Goal: Task Accomplishment & Management: Use online tool/utility

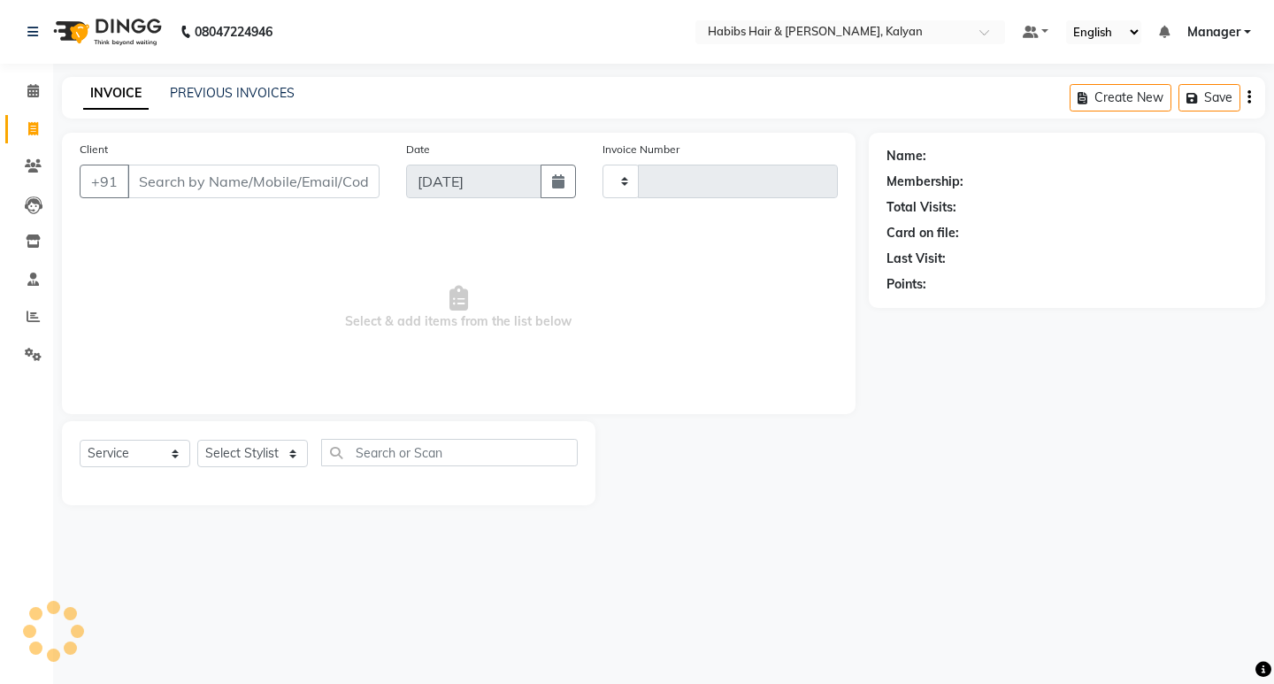
select select "service"
type input "3411"
select select "8185"
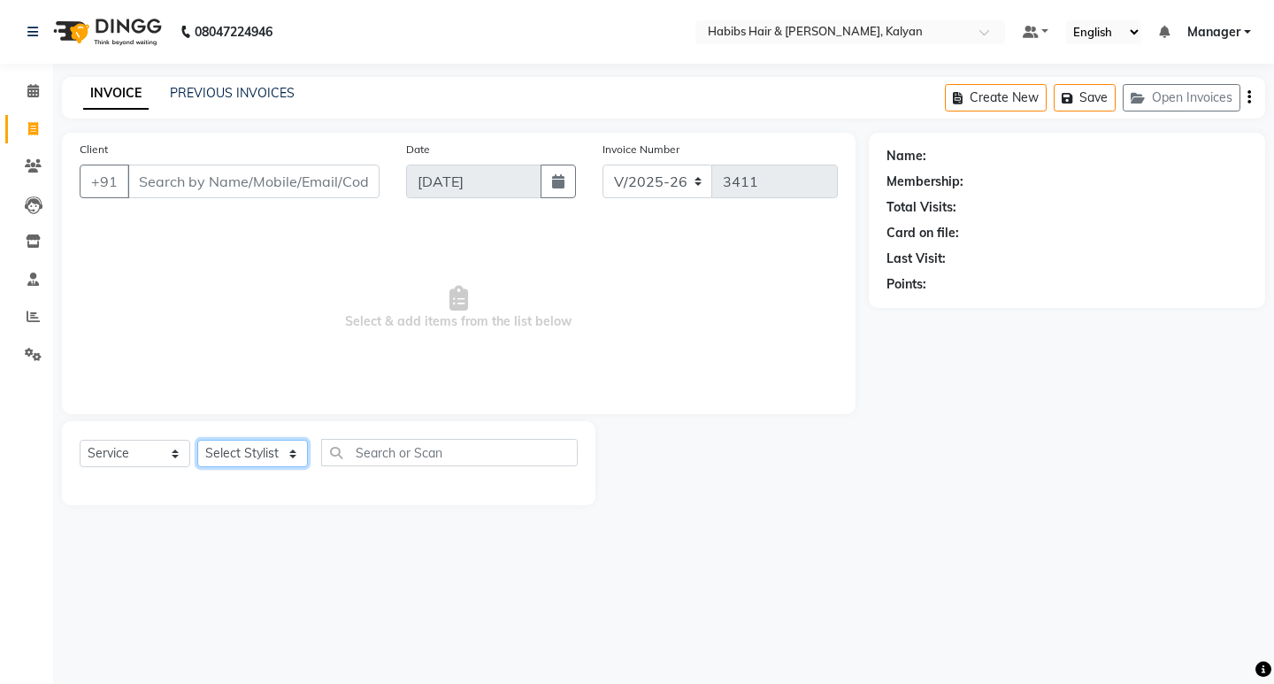
click at [272, 440] on select "Select Stylist [PERSON_NAME] Manager [PERSON_NAME] zipre Priyanka Sagar [PERSON…" at bounding box center [252, 453] width 111 height 27
select select "79306"
click at [197, 440] on select "Select Stylist [PERSON_NAME] Manager [PERSON_NAME] zipre Priyanka Sagar [PERSON…" at bounding box center [252, 453] width 111 height 27
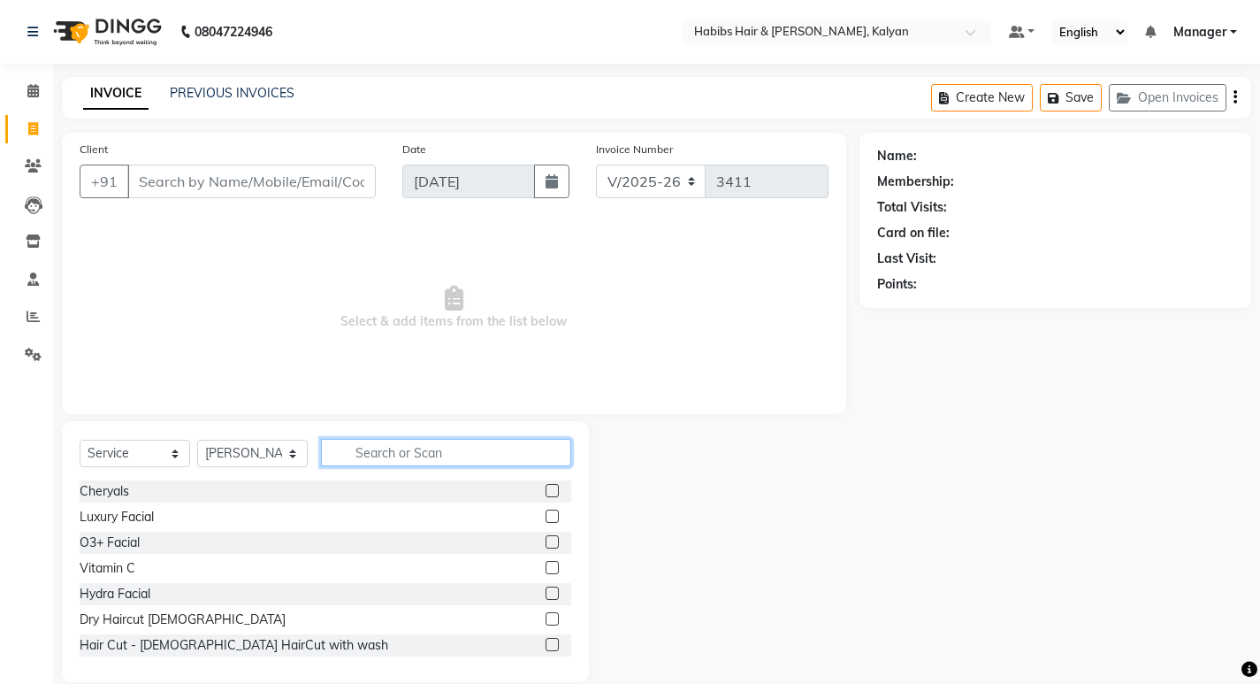
click at [426, 456] on input "text" at bounding box center [446, 452] width 250 height 27
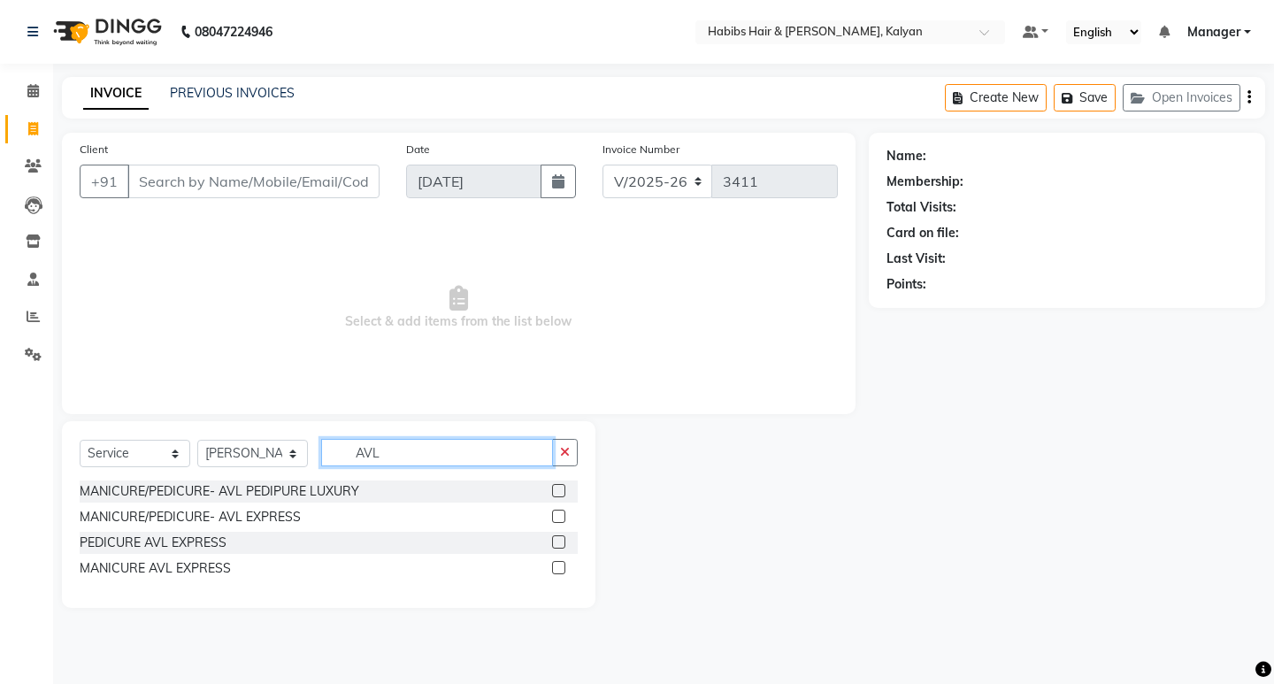
type input "AVL"
click at [557, 520] on label at bounding box center [558, 515] width 13 height 13
click at [557, 520] on input "checkbox" at bounding box center [557, 516] width 11 height 11
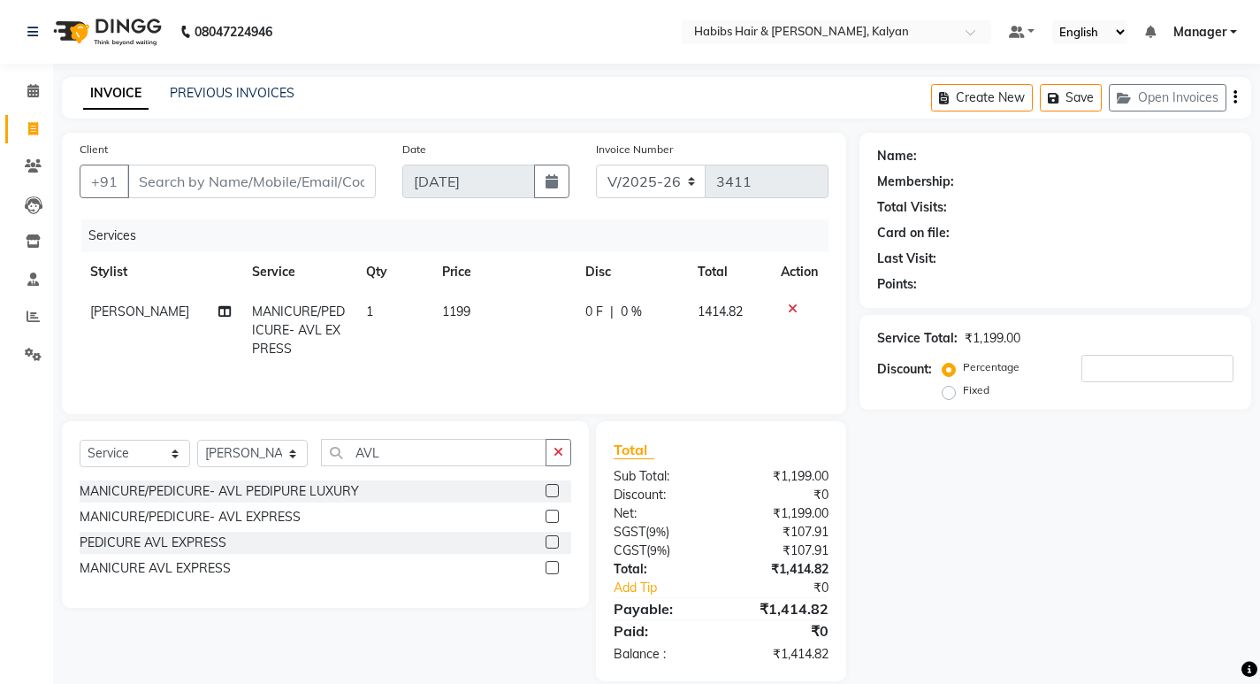
click at [555, 518] on label at bounding box center [552, 515] width 13 height 13
click at [555, 518] on input "checkbox" at bounding box center [551, 516] width 11 height 11
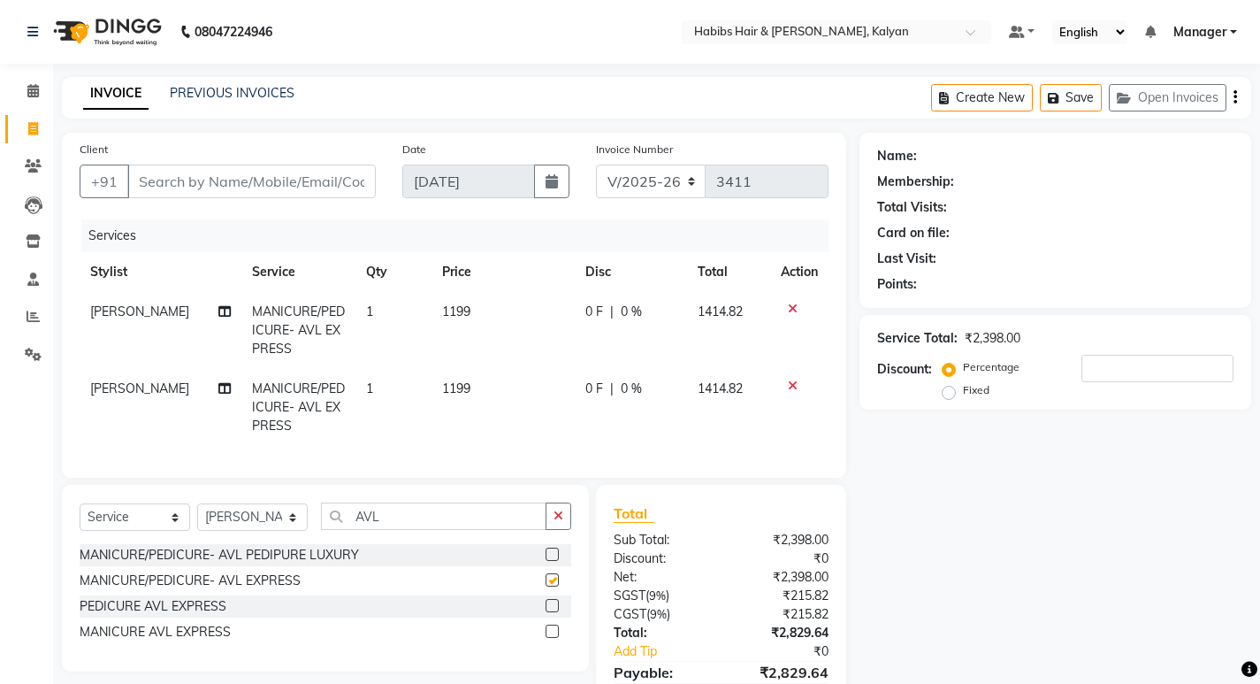
checkbox input "false"
click at [658, 394] on div "0 F | 0 %" at bounding box center [631, 388] width 91 height 19
select select "79306"
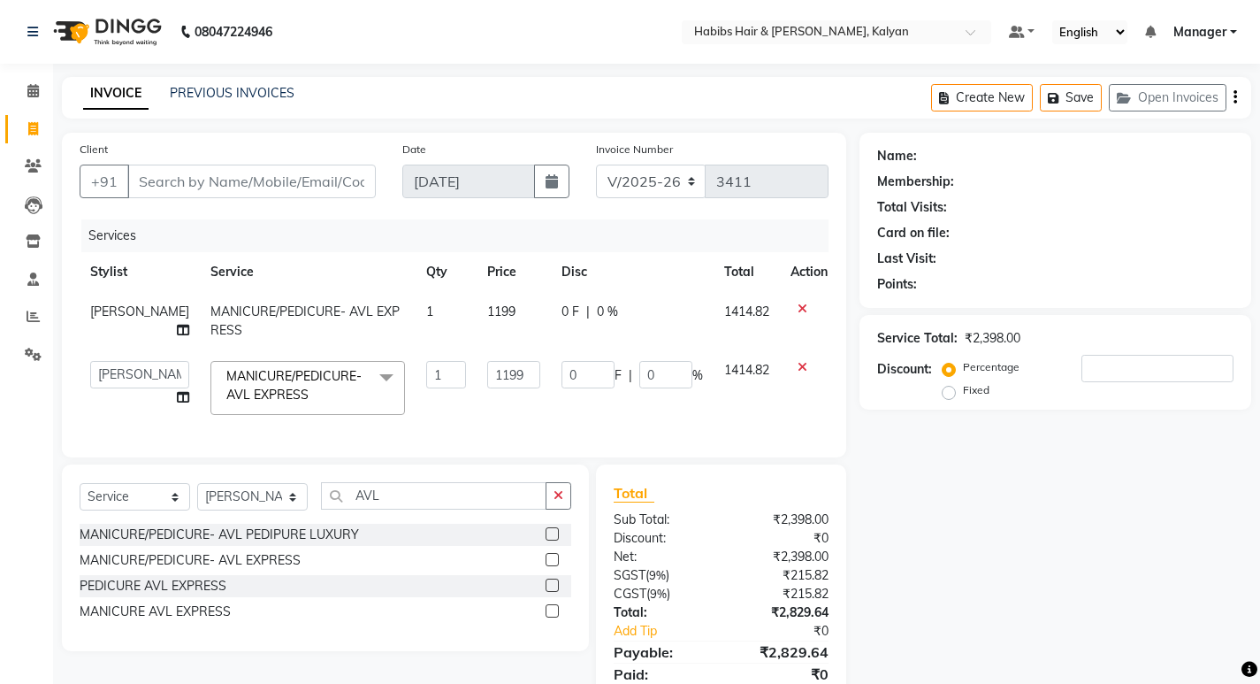
click at [658, 394] on td "0 F | 0 %" at bounding box center [632, 387] width 163 height 75
drag, startPoint x: 658, startPoint y: 394, endPoint x: 661, endPoint y: 365, distance: 28.4
click at [658, 393] on td "0 F | 0 %" at bounding box center [632, 387] width 163 height 75
type input "100"
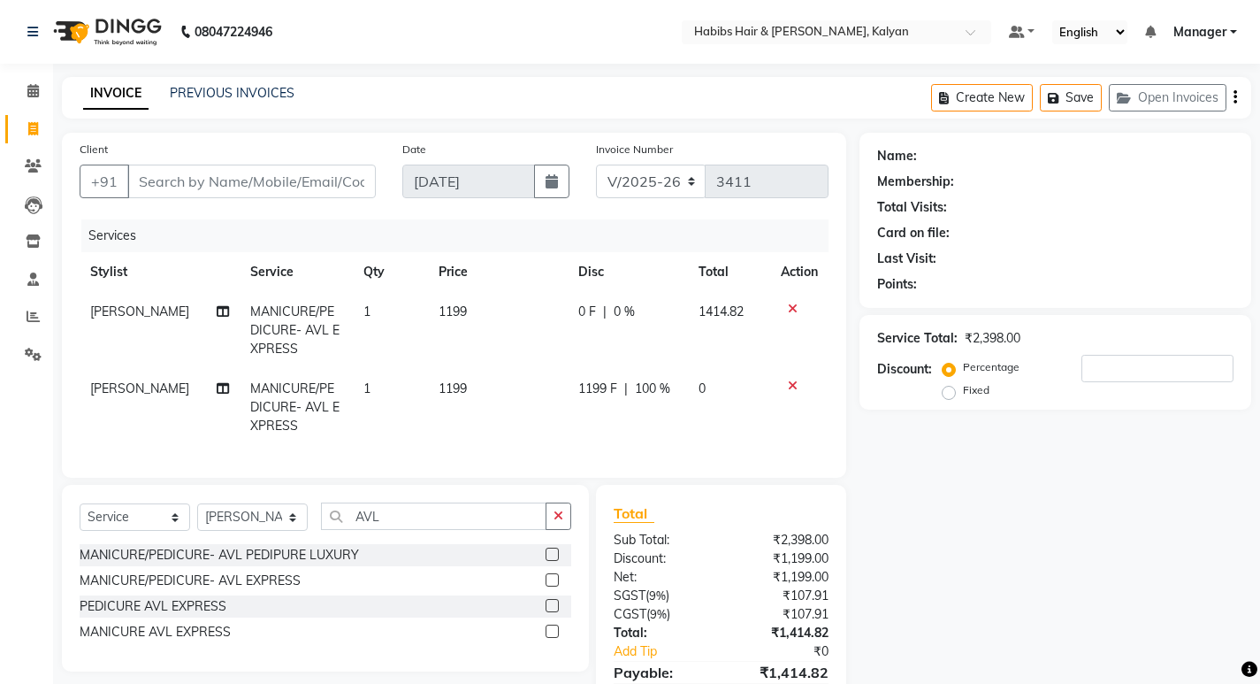
click at [510, 304] on td "1199" at bounding box center [498, 330] width 140 height 77
select select "79306"
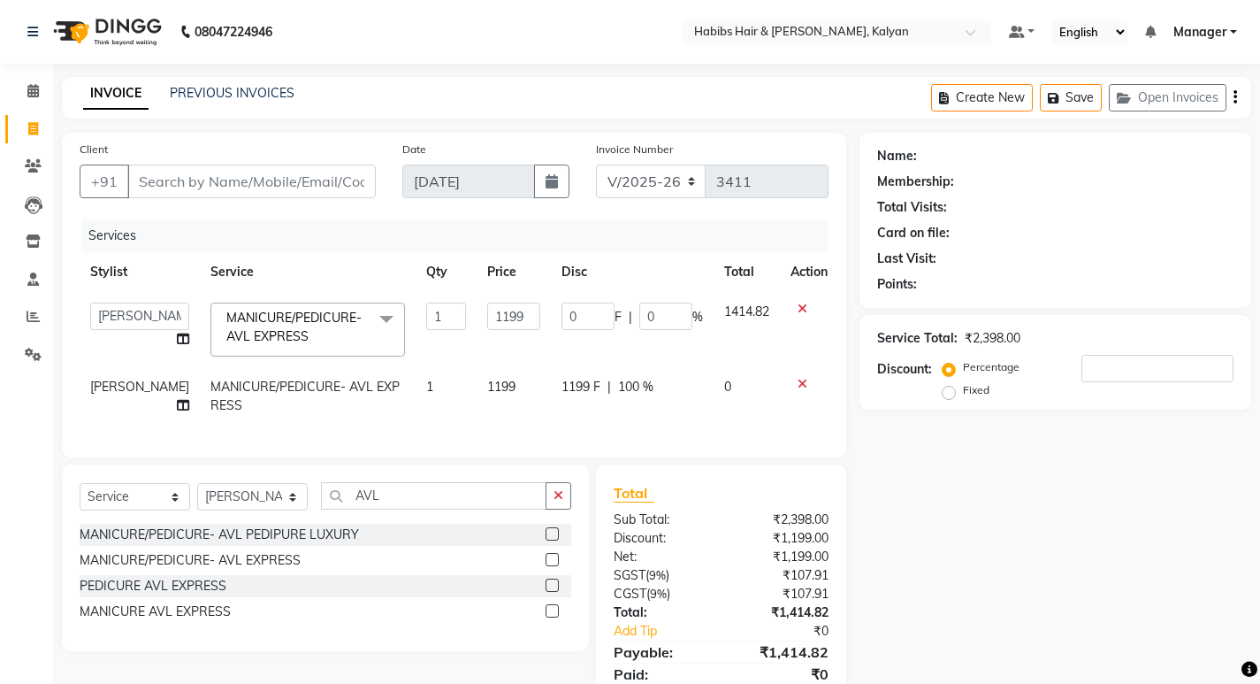
click at [510, 304] on input "1199" at bounding box center [513, 315] width 53 height 27
type input "959"
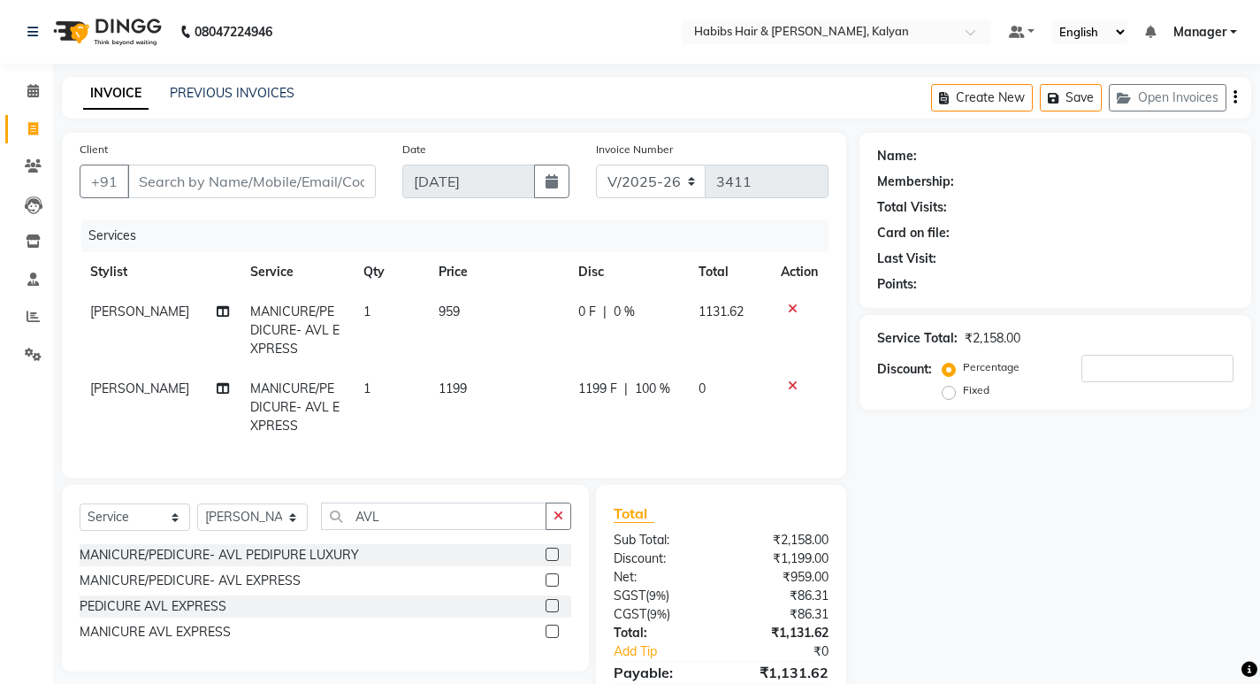
click at [509, 339] on td "959" at bounding box center [498, 330] width 140 height 77
select select "79306"
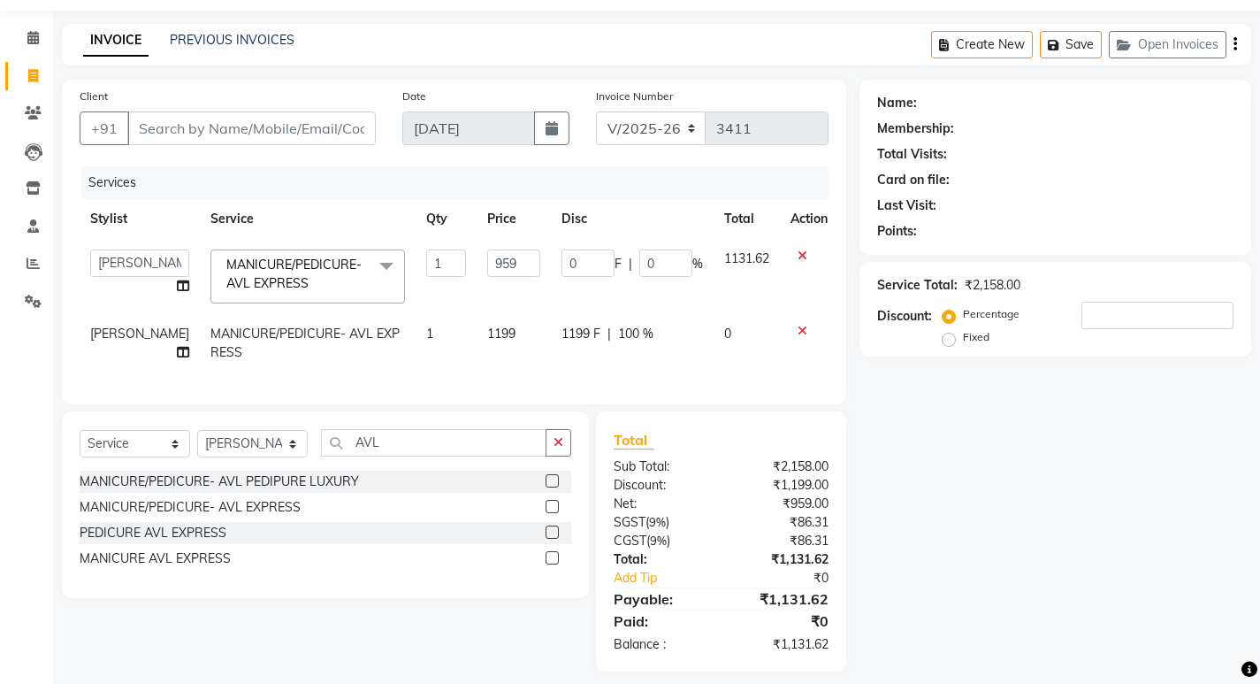
scroll to position [80, 0]
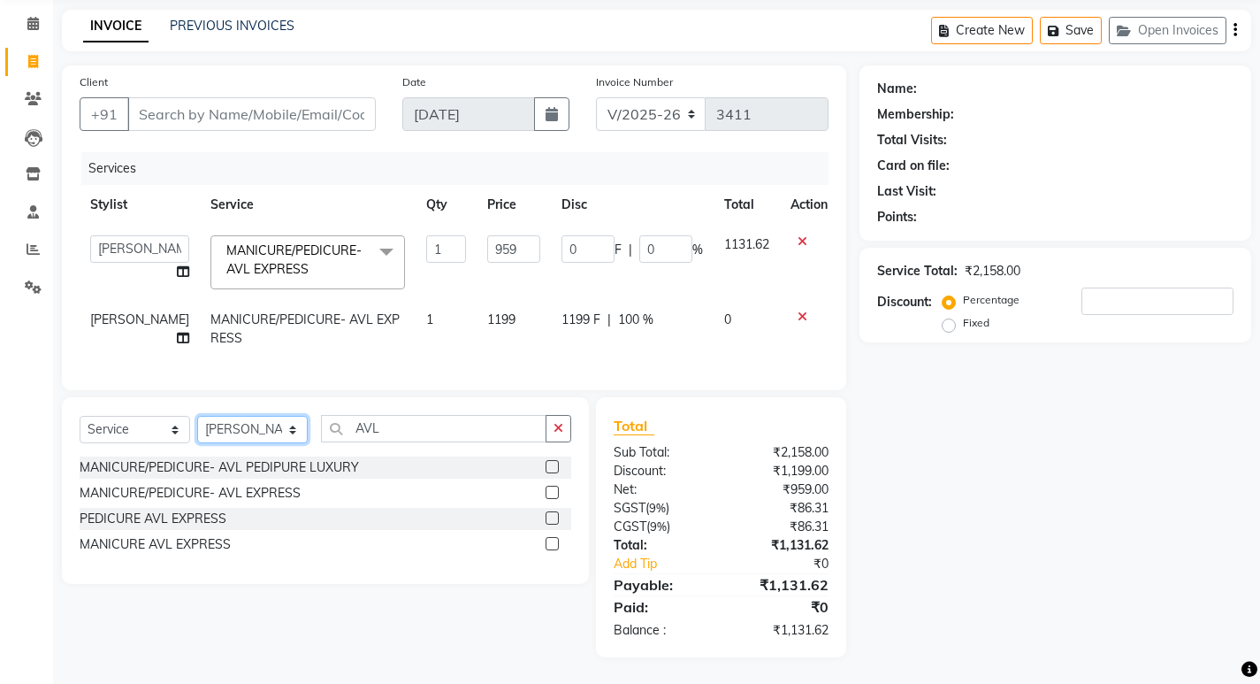
click at [266, 428] on select "Select Stylist [PERSON_NAME] Manager [PERSON_NAME] zipre Priyanka Sagar [PERSON…" at bounding box center [252, 429] width 111 height 27
select select "89442"
click at [197, 416] on select "Select Stylist [PERSON_NAME] Manager [PERSON_NAME] zipre Priyanka Sagar [PERSON…" at bounding box center [252, 429] width 111 height 27
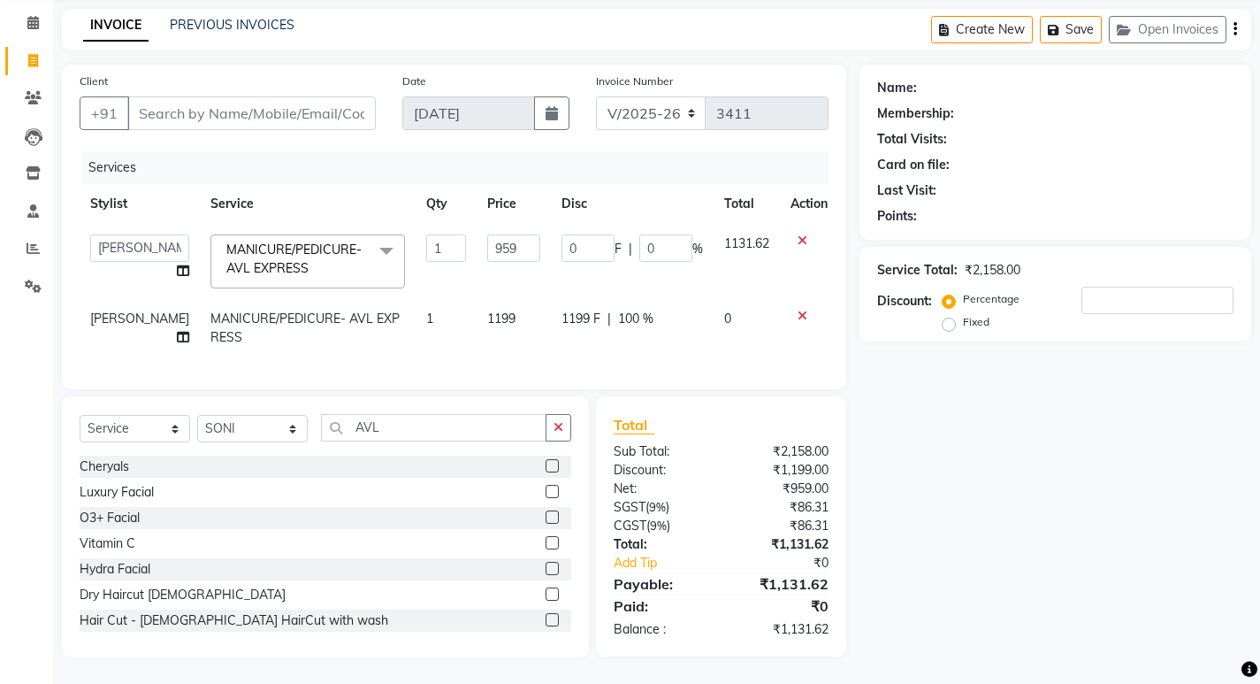
click at [551, 433] on button "button" at bounding box center [559, 427] width 26 height 27
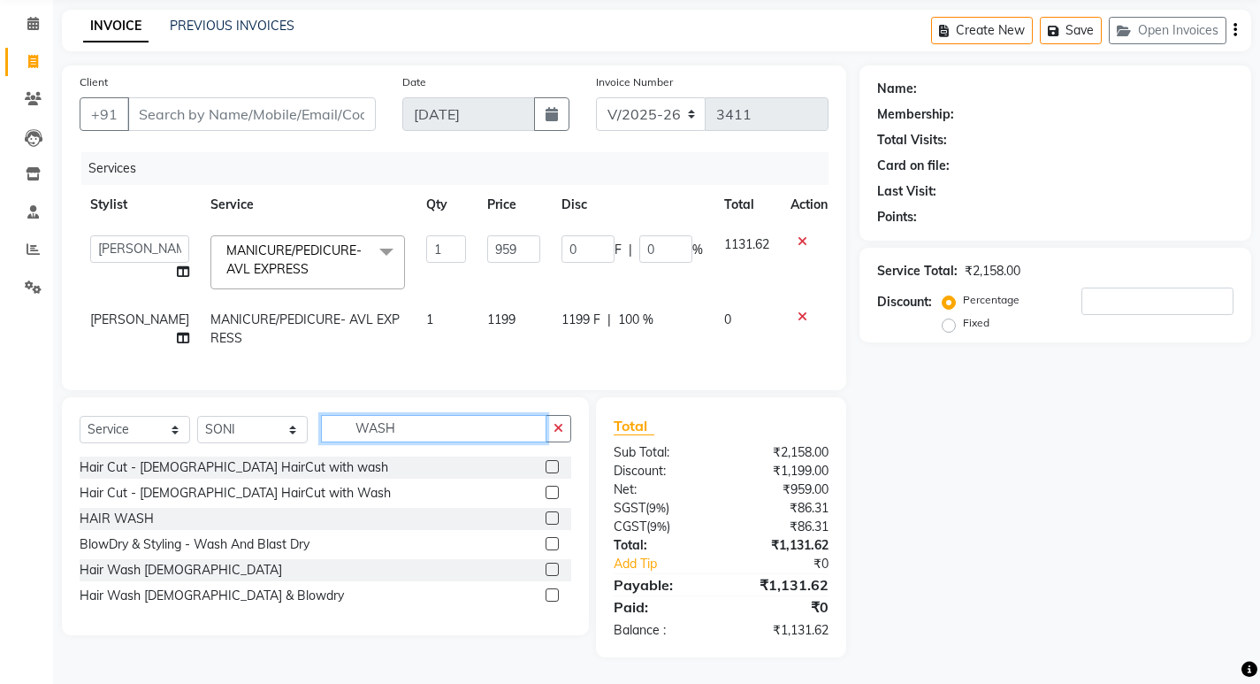
type input "WASH"
click at [549, 542] on label at bounding box center [552, 543] width 13 height 13
click at [549, 542] on input "checkbox" at bounding box center [551, 544] width 11 height 11
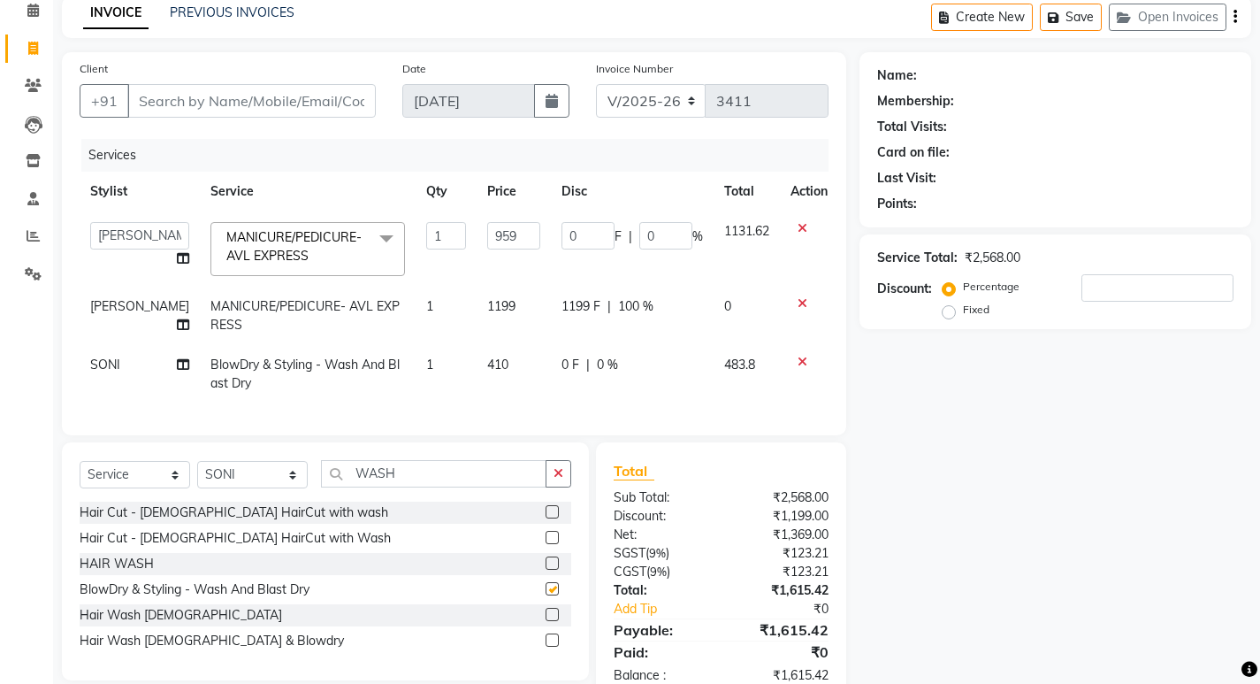
checkbox input "false"
click at [551, 364] on td "0 F | 0 %" at bounding box center [632, 374] width 163 height 58
select select "89442"
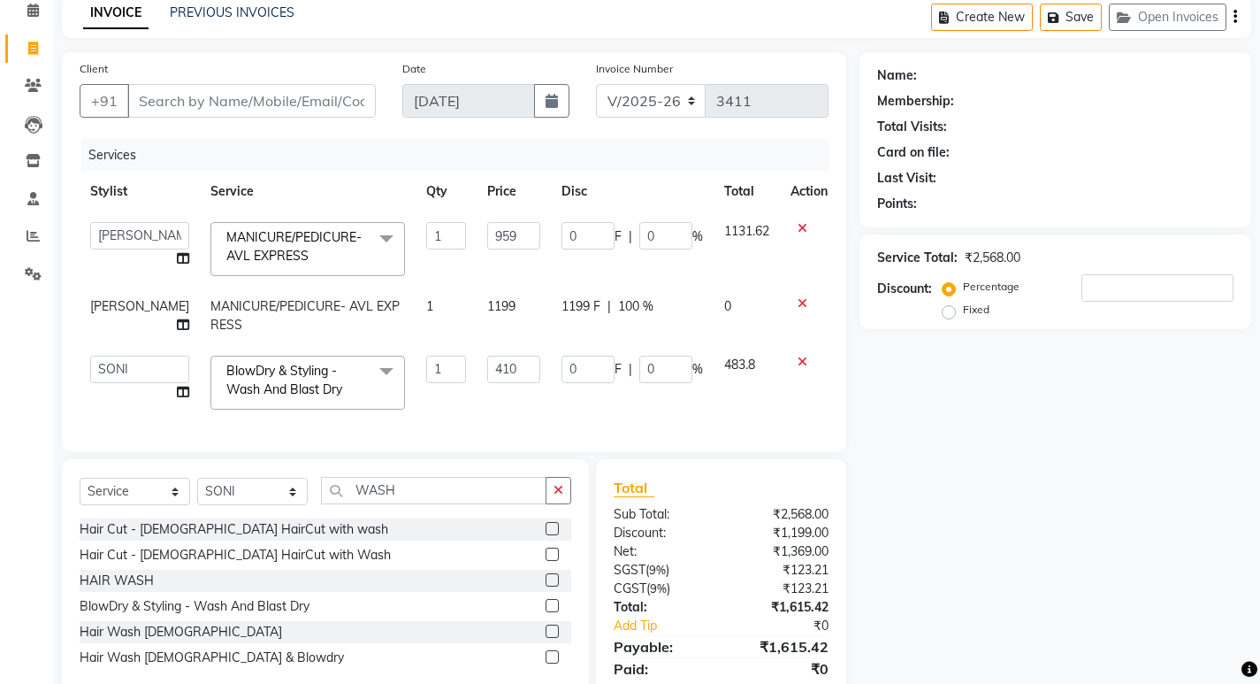
click at [551, 364] on td "0 F | 0 %" at bounding box center [632, 382] width 163 height 75
click at [511, 367] on input "410" at bounding box center [513, 369] width 53 height 27
type input "381"
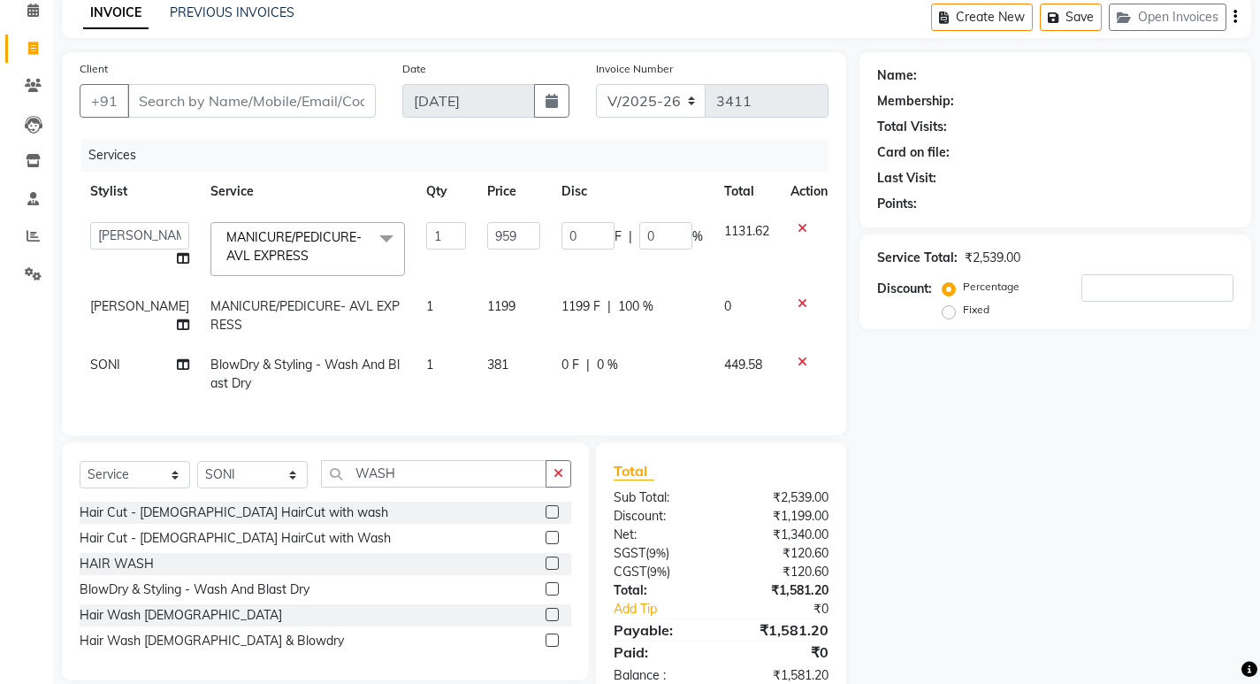
click at [518, 403] on div "Services Stylist Service Qty Price Disc Total Action [PERSON_NAME] Manager [PER…" at bounding box center [454, 278] width 749 height 279
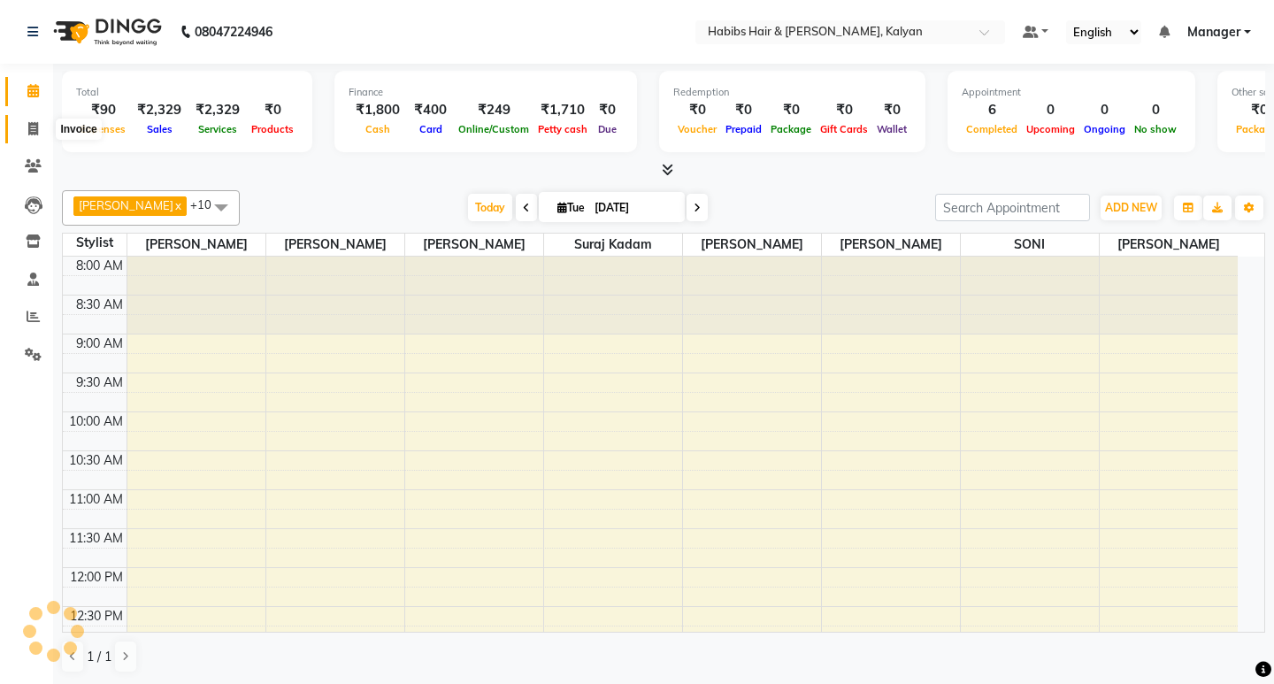
click at [33, 135] on span at bounding box center [33, 129] width 31 height 20
select select "8185"
select select "service"
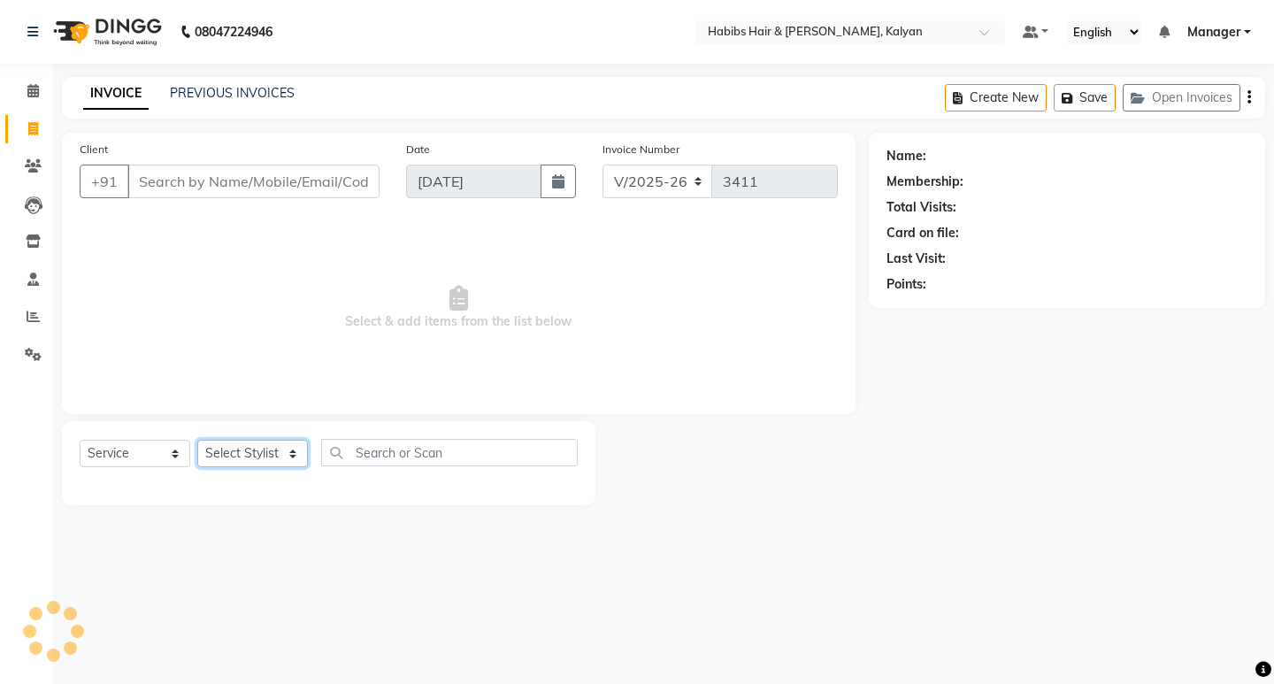
click at [227, 459] on select "Select Stylist" at bounding box center [252, 453] width 111 height 27
select select "77419"
click at [197, 440] on select "Select Stylist [PERSON_NAME] Manager [PERSON_NAME] zipre Priyanka Sagar [PERSON…" at bounding box center [252, 453] width 111 height 27
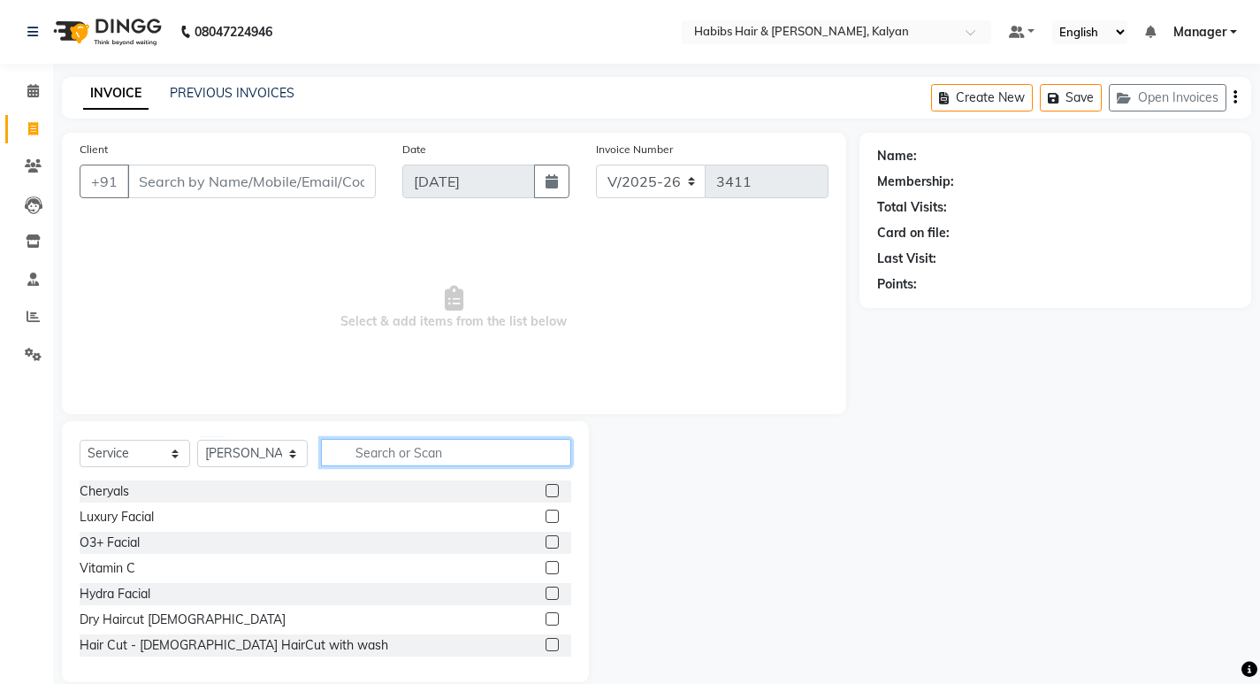
click at [366, 440] on input "text" at bounding box center [446, 452] width 250 height 27
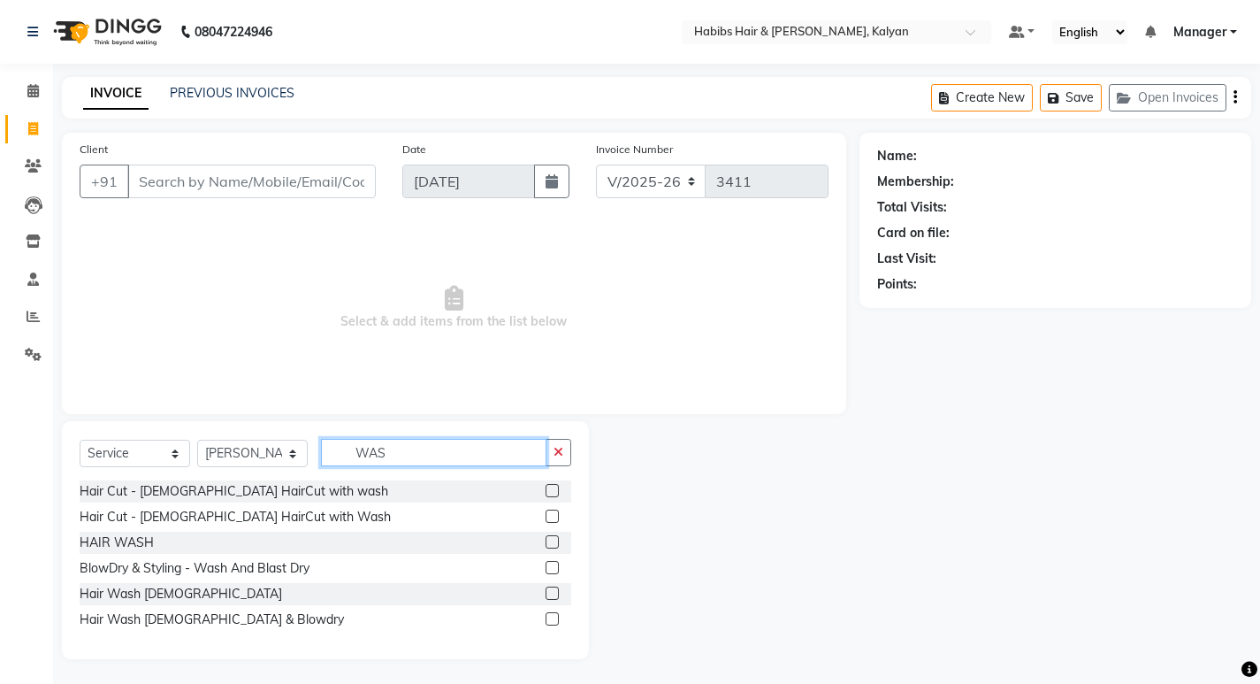
type input "WAS"
click at [551, 567] on label at bounding box center [552, 567] width 13 height 13
click at [551, 567] on input "checkbox" at bounding box center [551, 568] width 11 height 11
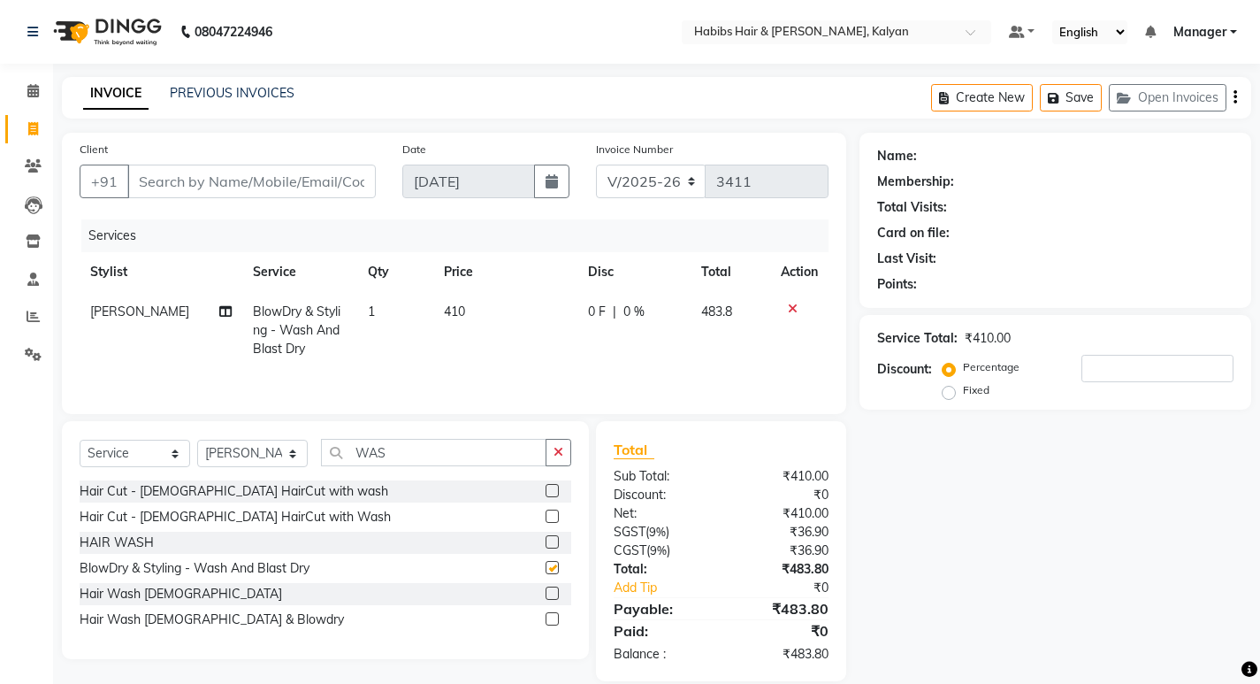
checkbox input "false"
click at [493, 307] on td "410" at bounding box center [505, 330] width 144 height 77
select select "77419"
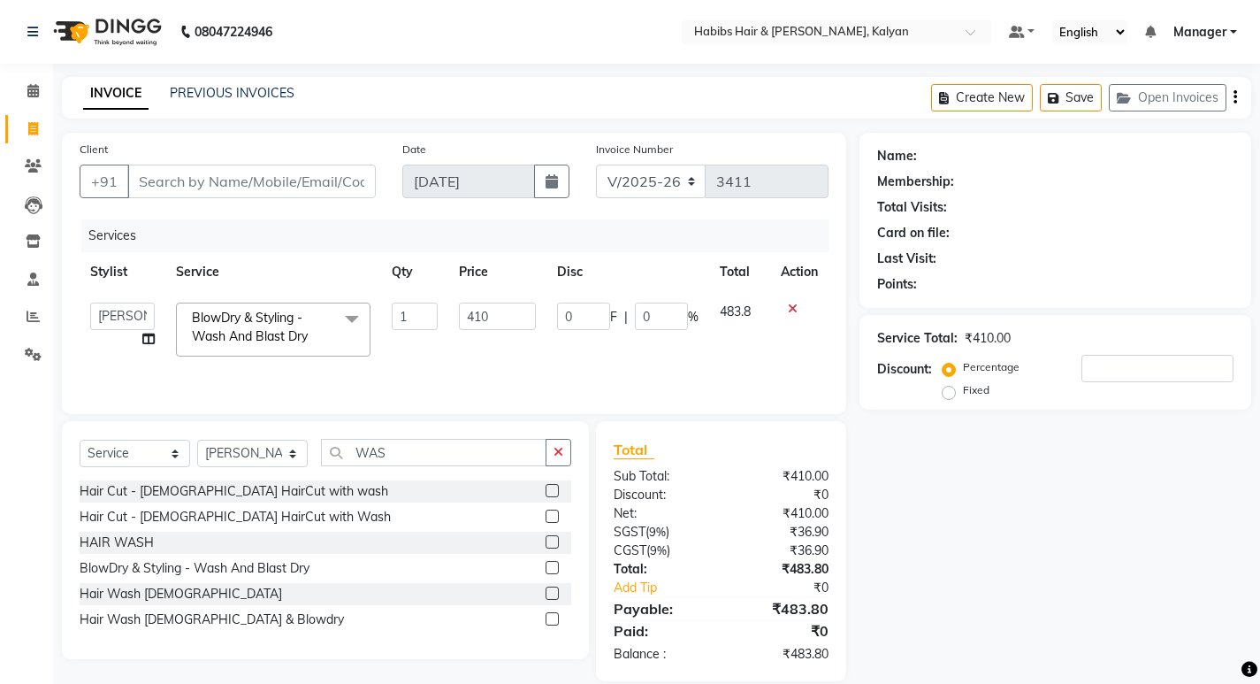
click at [492, 307] on input "410" at bounding box center [497, 315] width 77 height 27
type input "381"
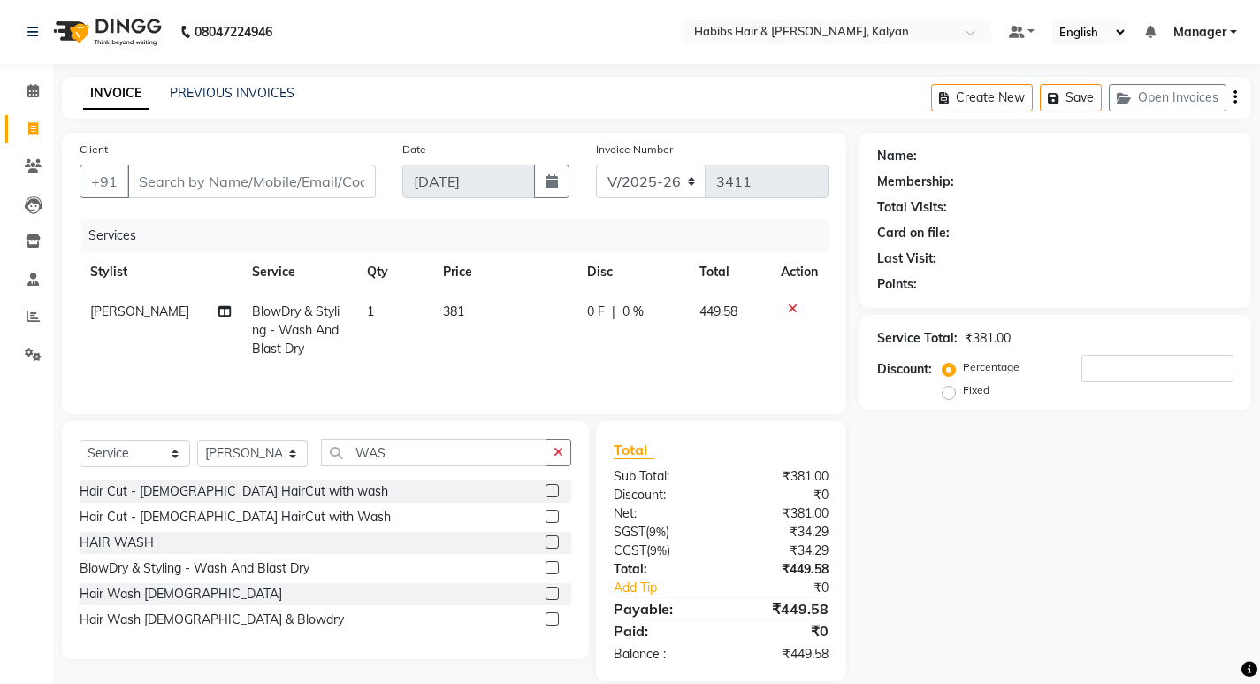
click at [492, 352] on td "381" at bounding box center [504, 330] width 143 height 77
select select "77419"
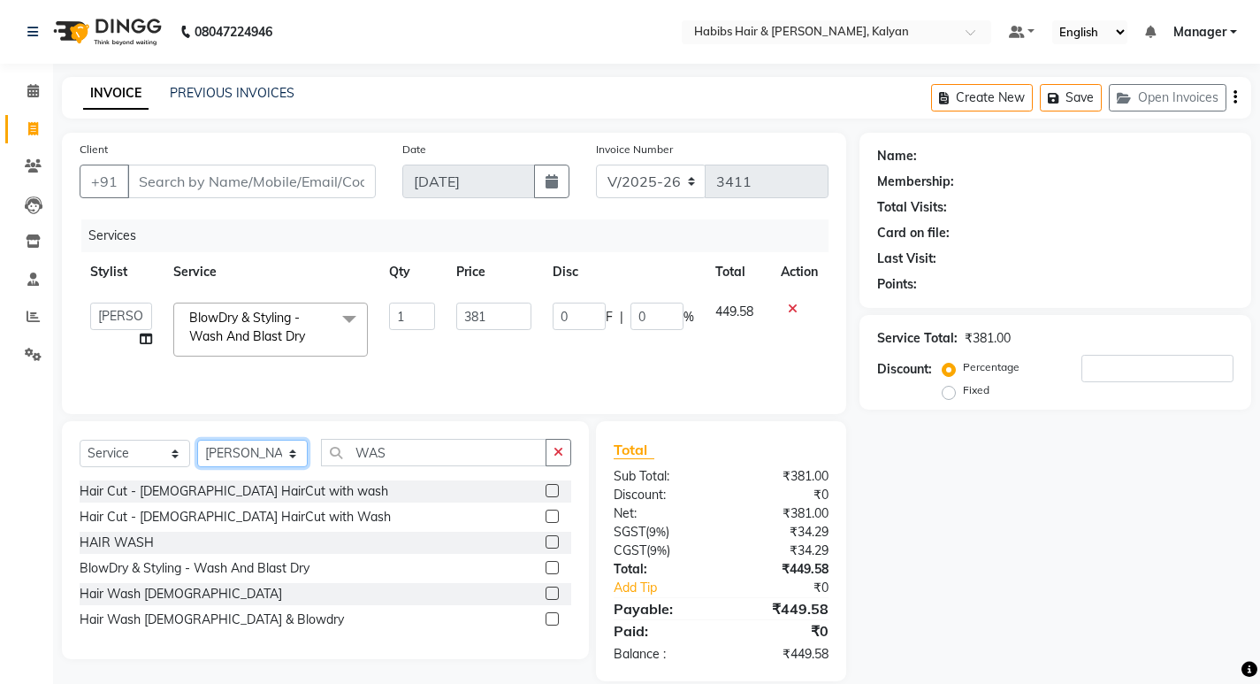
click at [268, 458] on select "Select Stylist [PERSON_NAME] Manager [PERSON_NAME] zipre Priyanka Sagar [PERSON…" at bounding box center [252, 453] width 111 height 27
select select "79306"
click at [197, 440] on select "Select Stylist [PERSON_NAME] Manager [PERSON_NAME] zipre Priyanka Sagar [PERSON…" at bounding box center [252, 453] width 111 height 27
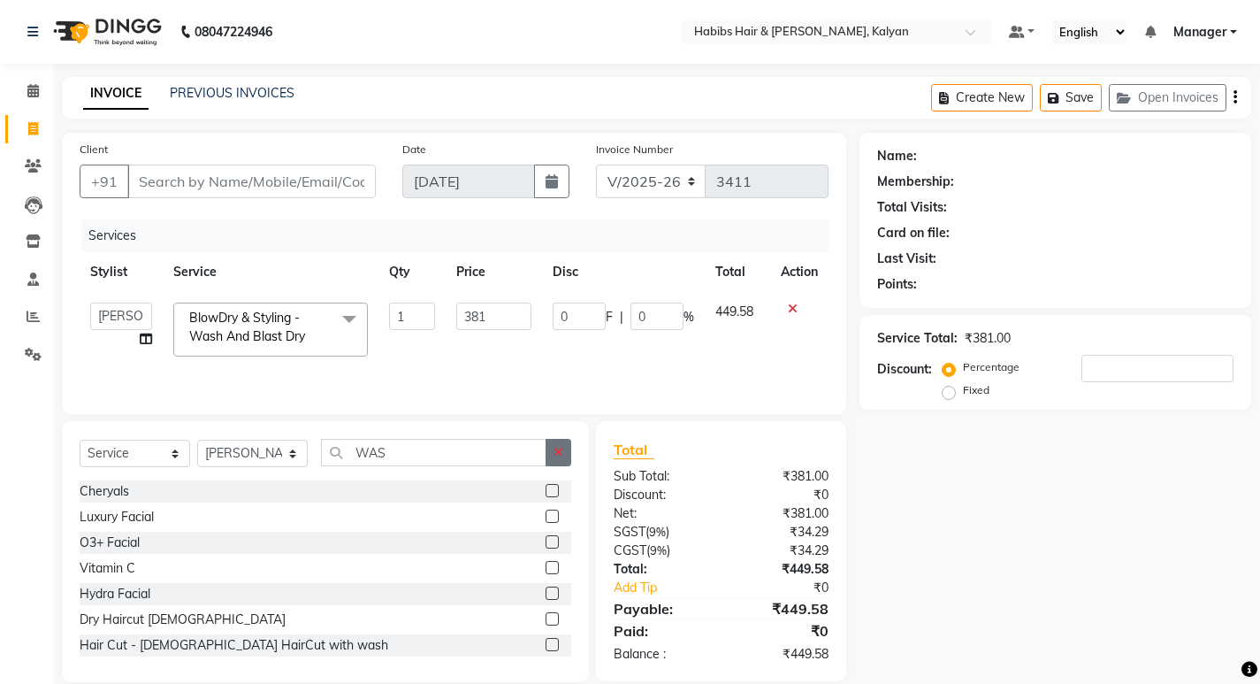
click at [557, 458] on button "button" at bounding box center [559, 452] width 26 height 27
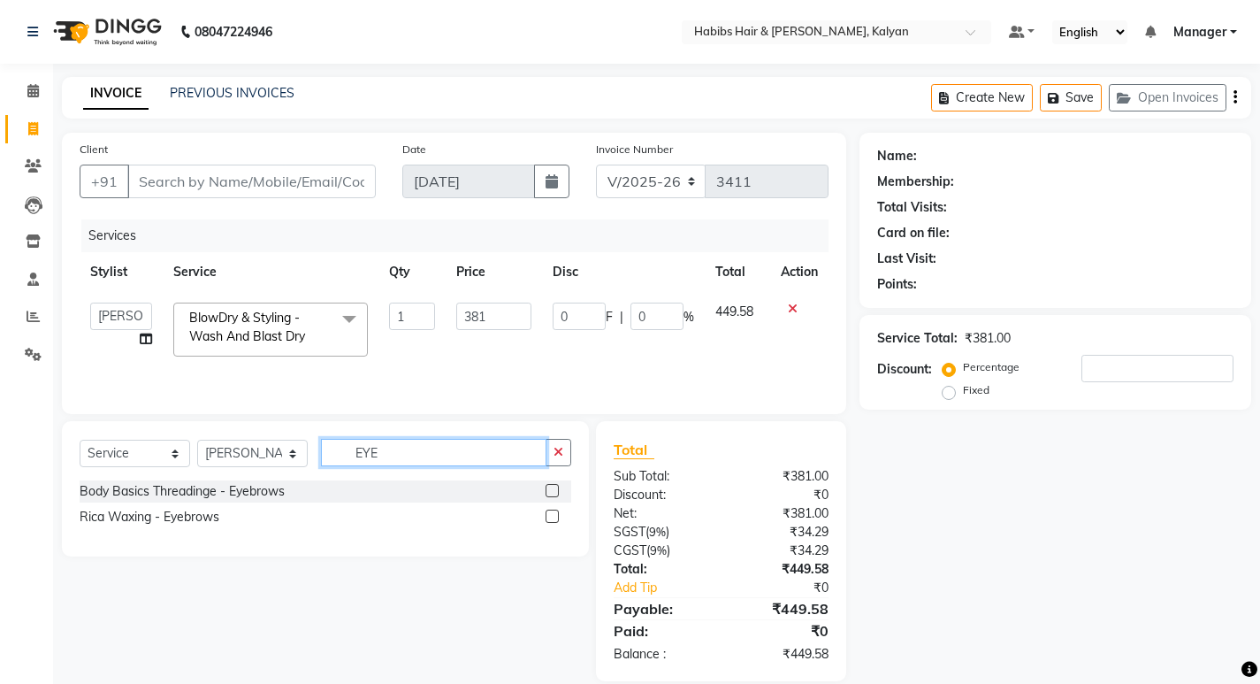
type input "EYE"
click at [552, 487] on label at bounding box center [552, 490] width 13 height 13
click at [552, 487] on input "checkbox" at bounding box center [551, 491] width 11 height 11
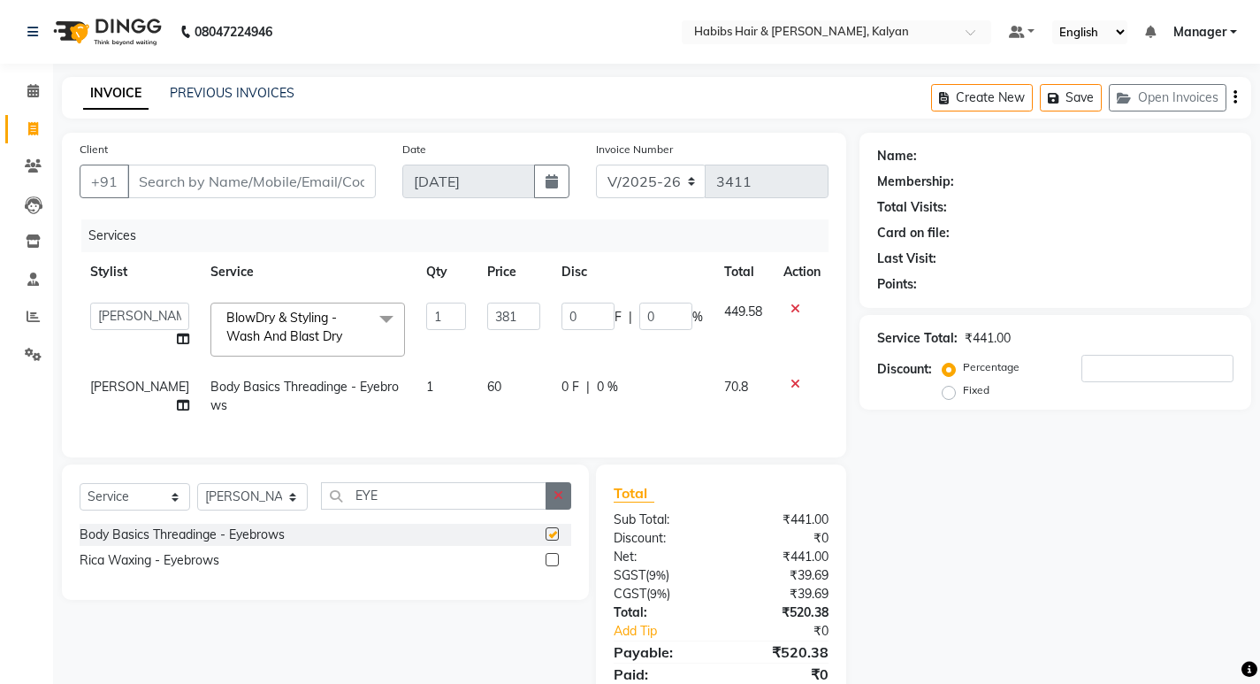
checkbox input "false"
click at [555, 502] on icon "button" at bounding box center [559, 495] width 10 height 12
